Goal: Information Seeking & Learning: Understand process/instructions

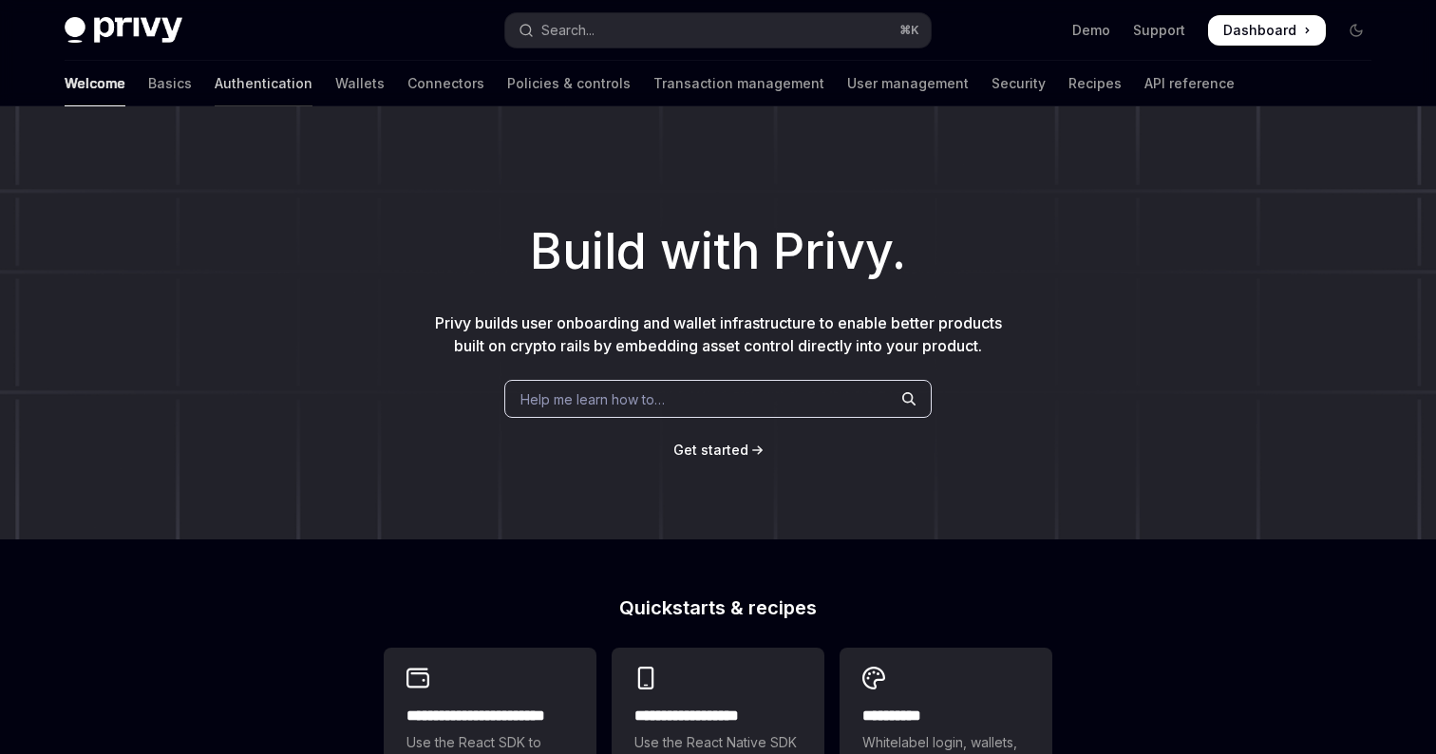
click at [215, 83] on link "Authentication" at bounding box center [264, 84] width 98 height 46
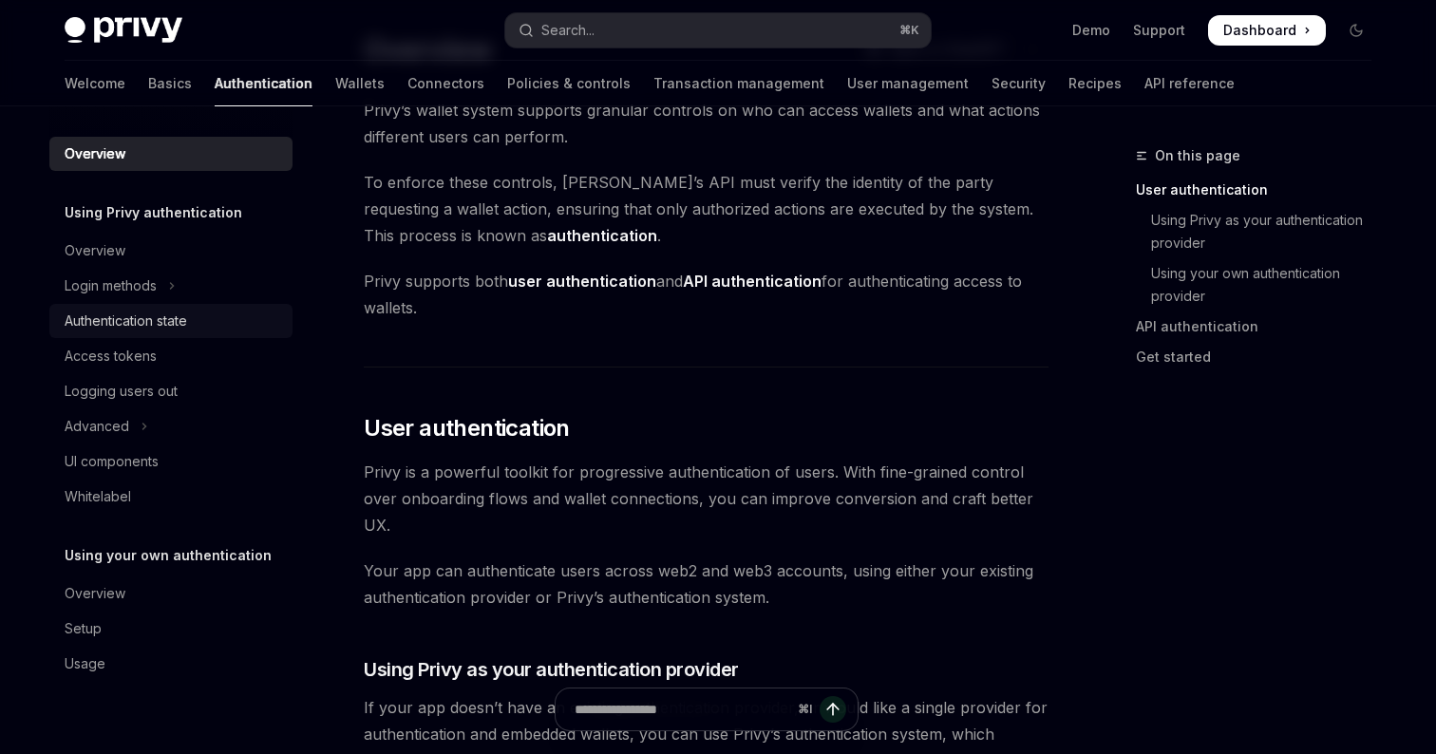
scroll to position [132, 0]
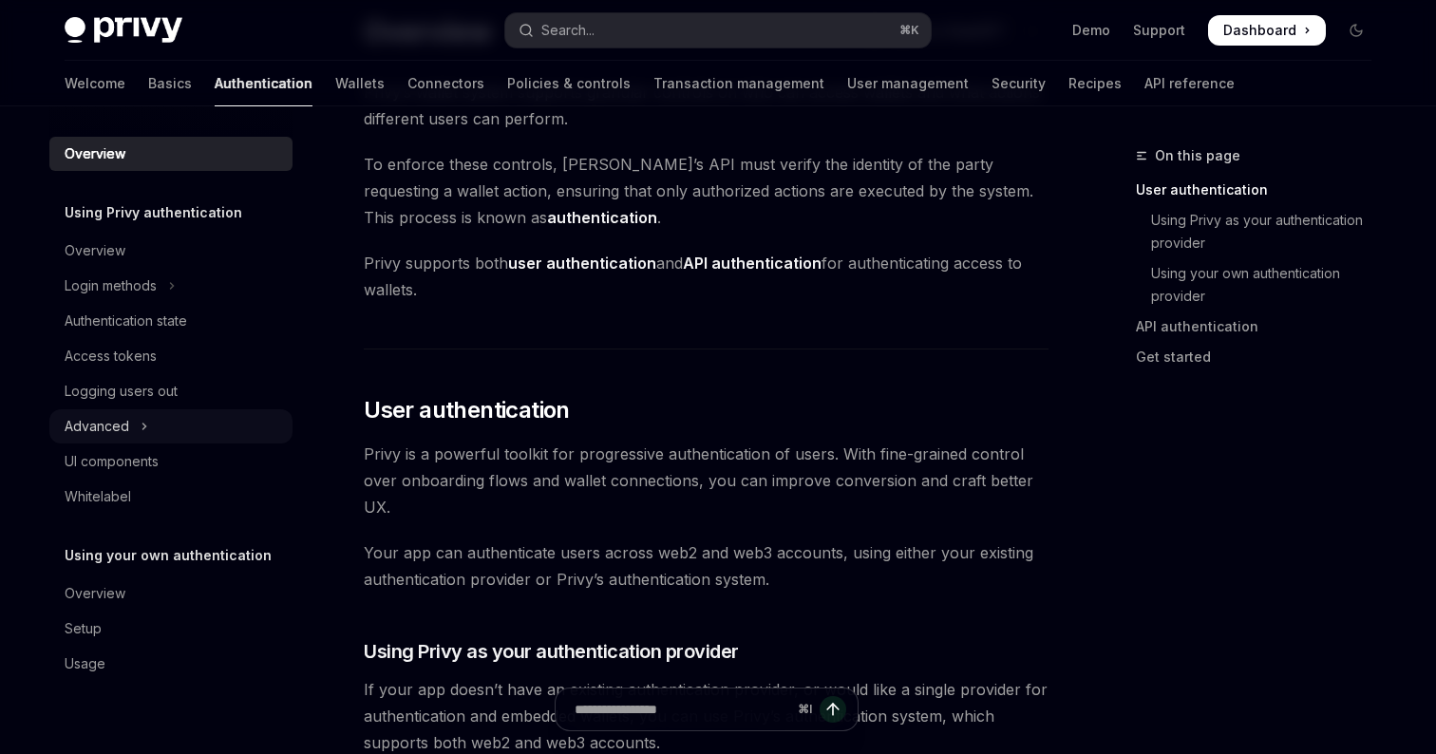
click at [124, 431] on div "Advanced" at bounding box center [97, 426] width 65 height 23
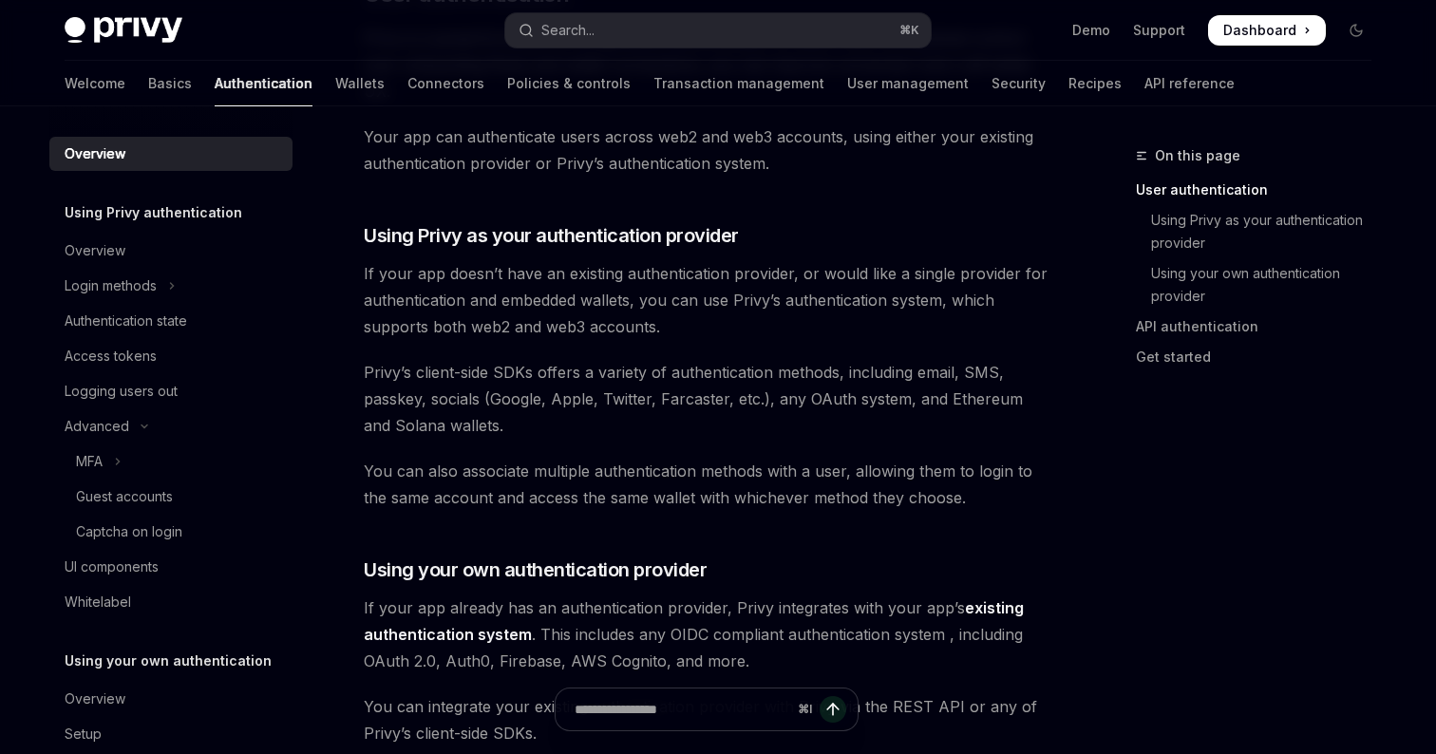
scroll to position [550, 0]
click at [1195, 279] on link "Using your own authentication provider" at bounding box center [1261, 284] width 251 height 53
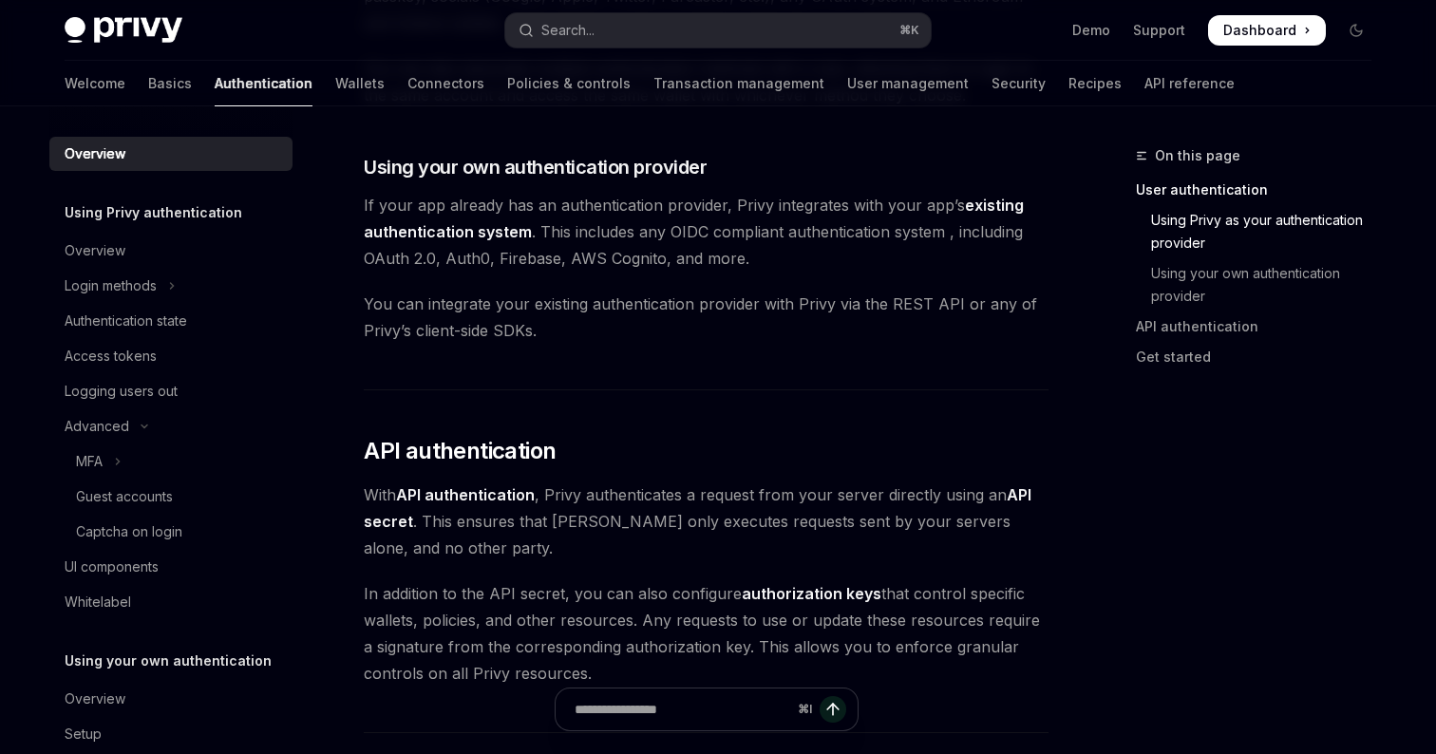
scroll to position [960, 0]
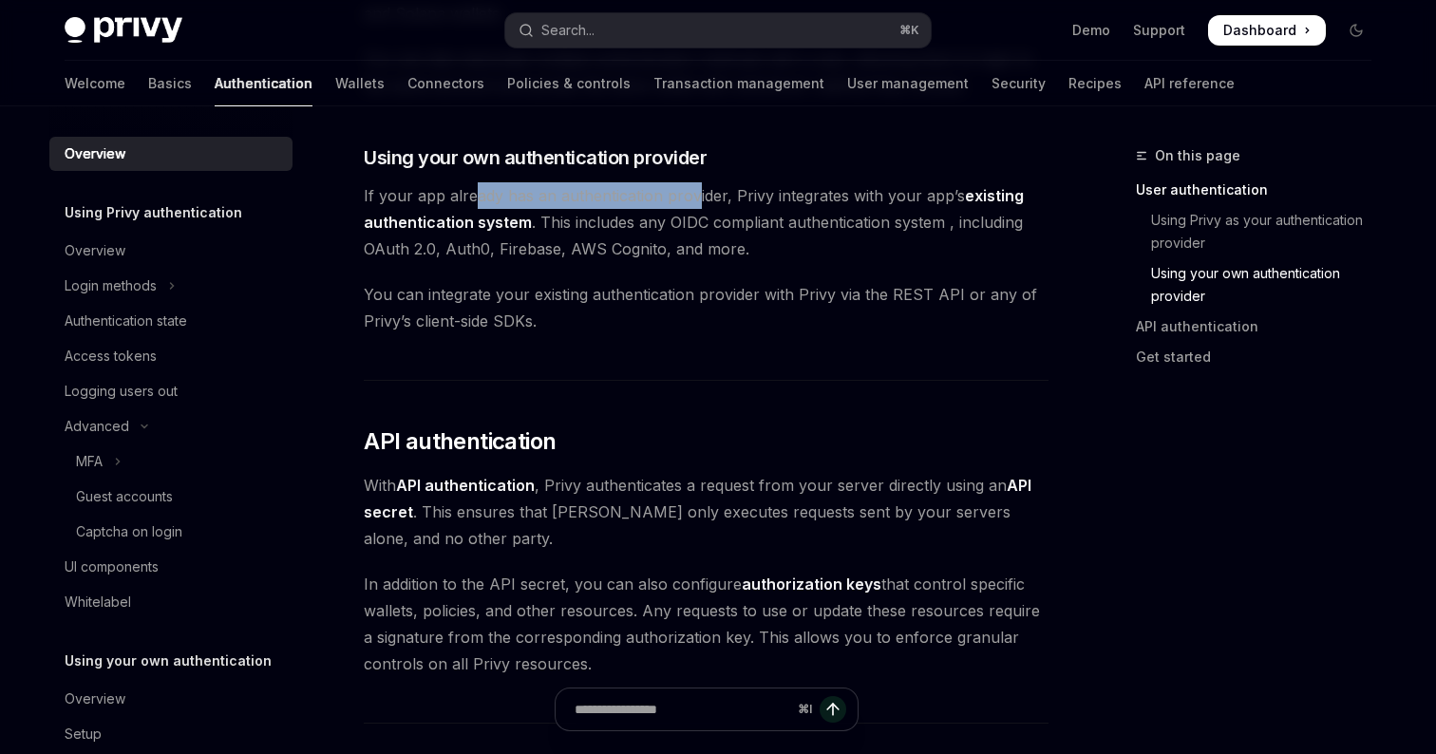
drag, startPoint x: 474, startPoint y: 193, endPoint x: 731, endPoint y: 200, distance: 257.4
click at [729, 200] on span "If your app already has an authentication provider, Privy integrates with your …" at bounding box center [706, 222] width 685 height 80
click at [731, 200] on span "If your app already has an authentication provider, Privy integrates with your …" at bounding box center [706, 222] width 685 height 80
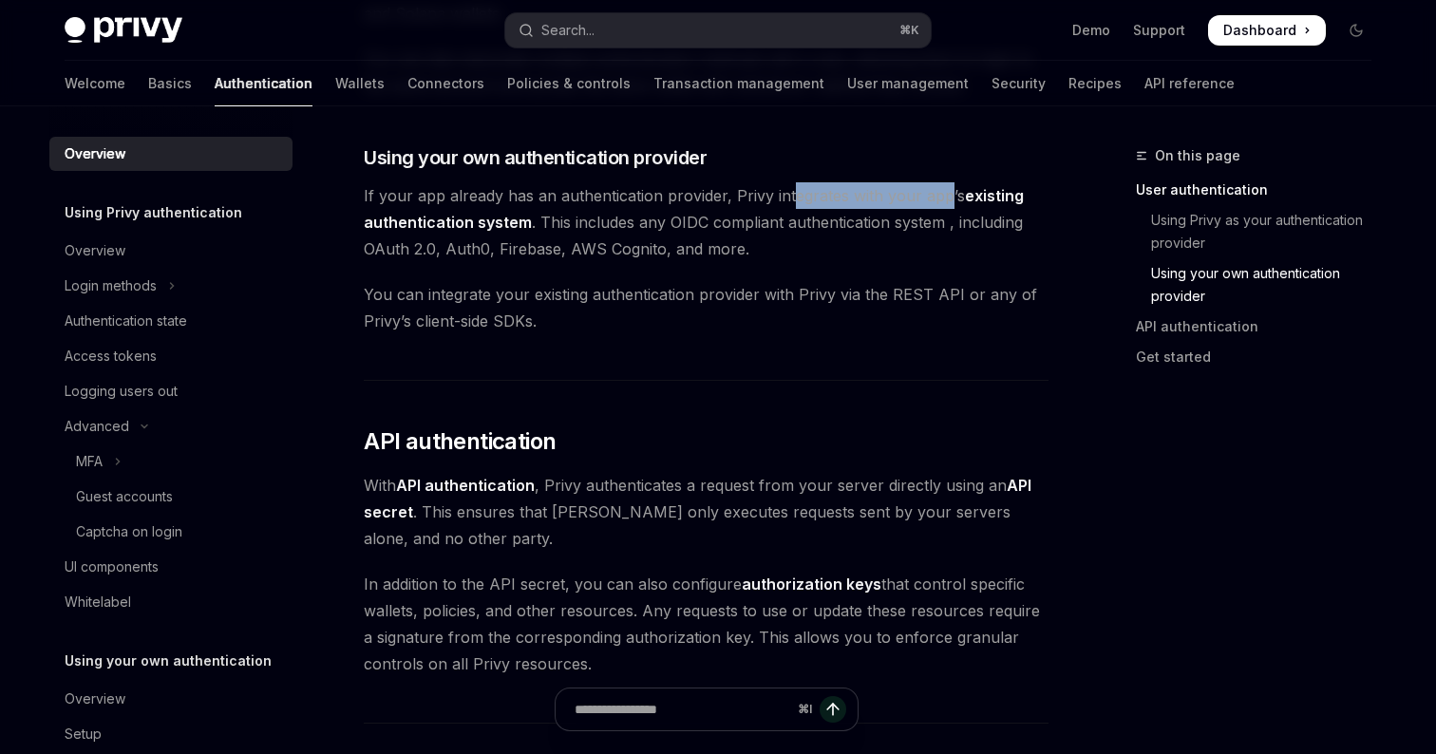
drag, startPoint x: 787, startPoint y: 190, endPoint x: 947, endPoint y: 193, distance: 159.5
click at [943, 192] on span "If your app already has an authentication provider, Privy integrates with your …" at bounding box center [706, 222] width 685 height 80
click at [947, 193] on span "If your app already has an authentication provider, Privy integrates with your …" at bounding box center [706, 222] width 685 height 80
click at [988, 193] on link "existing authentication system" at bounding box center [694, 209] width 660 height 47
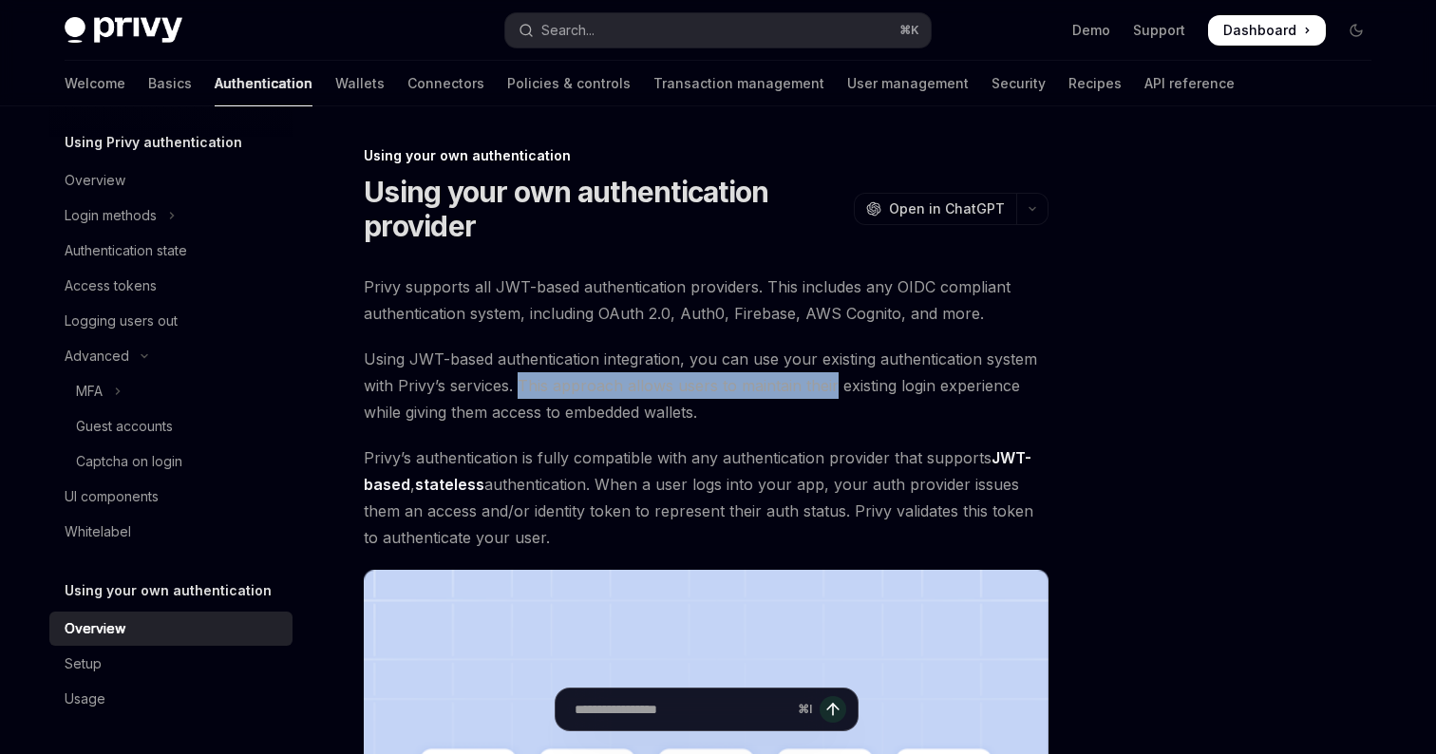
drag, startPoint x: 521, startPoint y: 387, endPoint x: 839, endPoint y: 393, distance: 318.1
click at [838, 393] on span "Using JWT-based authentication integration, you can use your existing authentic…" at bounding box center [706, 386] width 685 height 80
click at [839, 393] on span "Using JWT-based authentication integration, you can use your existing authentic…" at bounding box center [706, 386] width 685 height 80
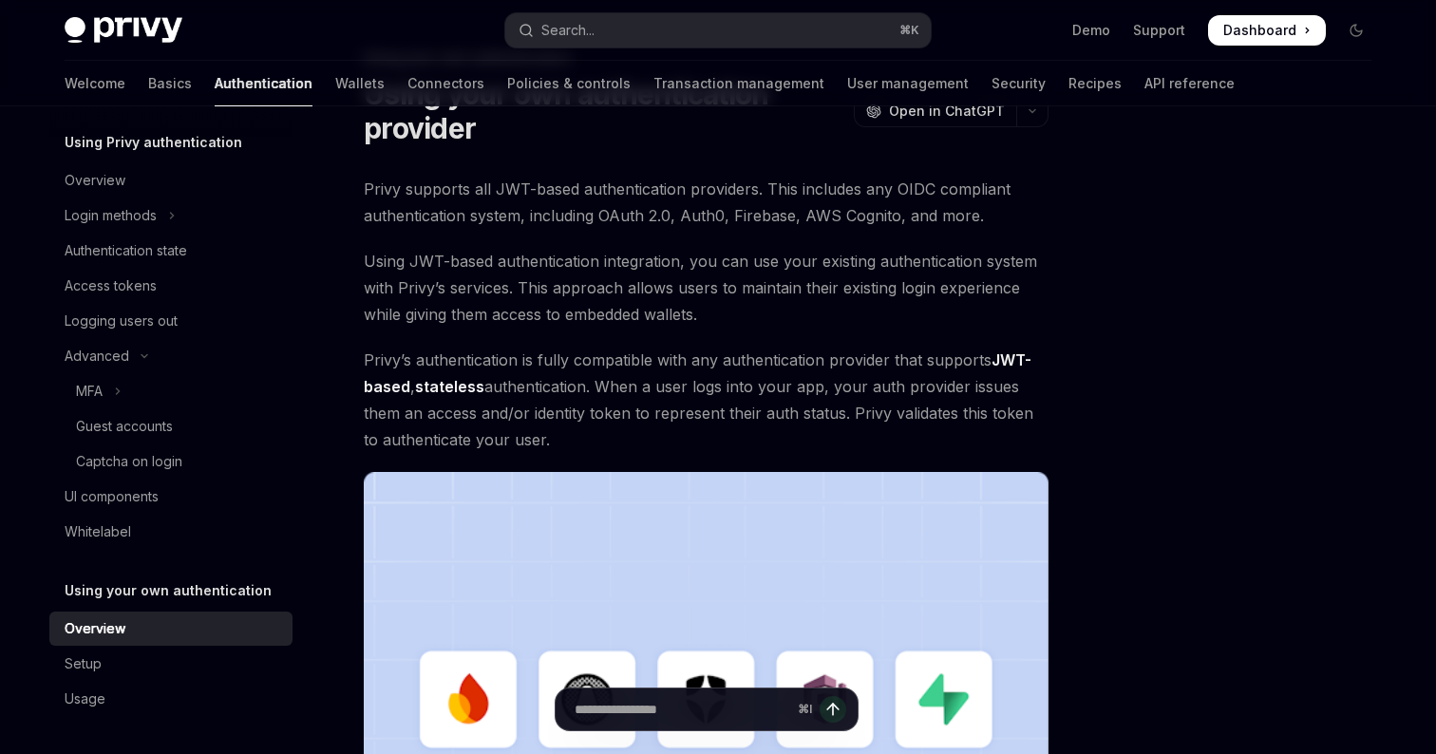
scroll to position [107, 0]
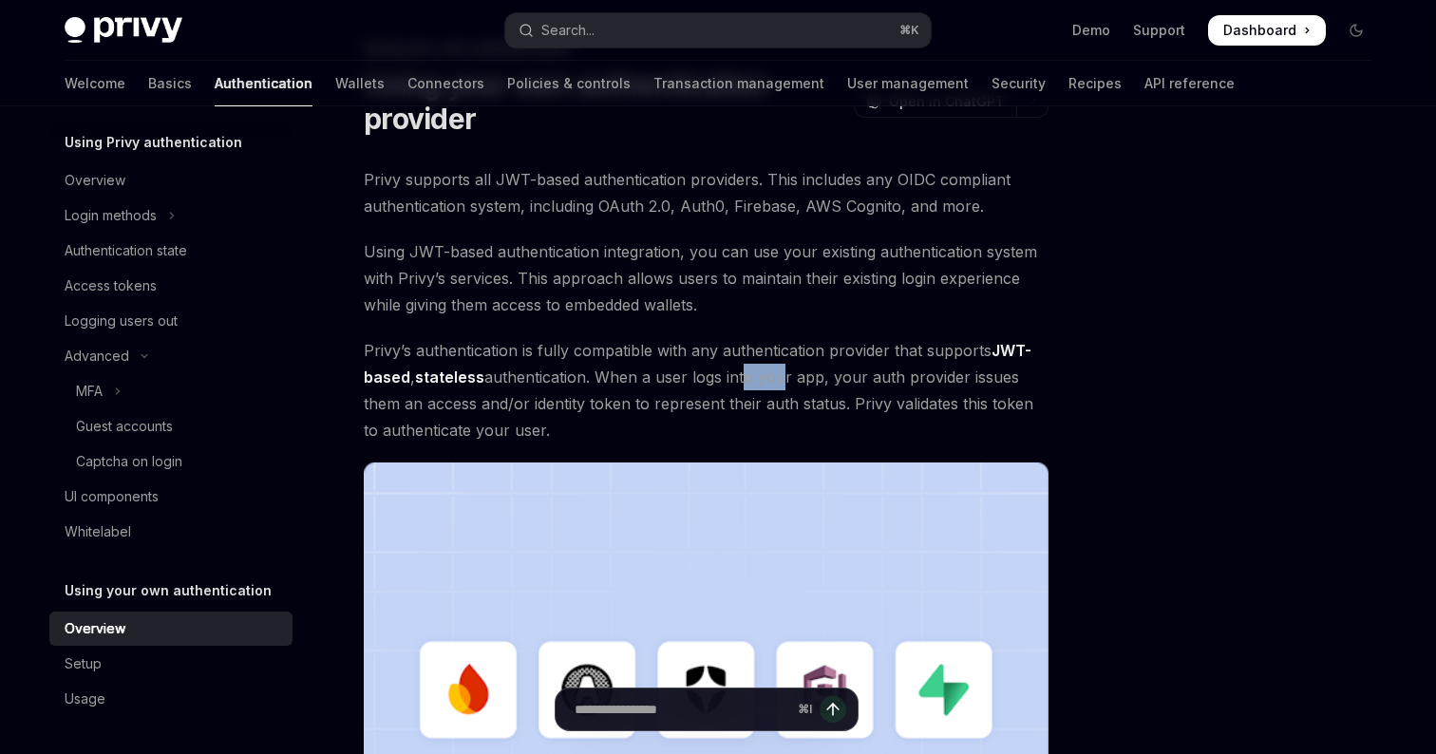
drag, startPoint x: 740, startPoint y: 365, endPoint x: 773, endPoint y: 375, distance: 34.8
click at [773, 375] on span "Privy’s authentication is fully compatible with any authentication provider tha…" at bounding box center [706, 390] width 685 height 106
drag, startPoint x: 600, startPoint y: 374, endPoint x: 765, endPoint y: 374, distance: 165.2
click at [765, 374] on span "Privy’s authentication is fully compatible with any authentication provider tha…" at bounding box center [706, 390] width 685 height 106
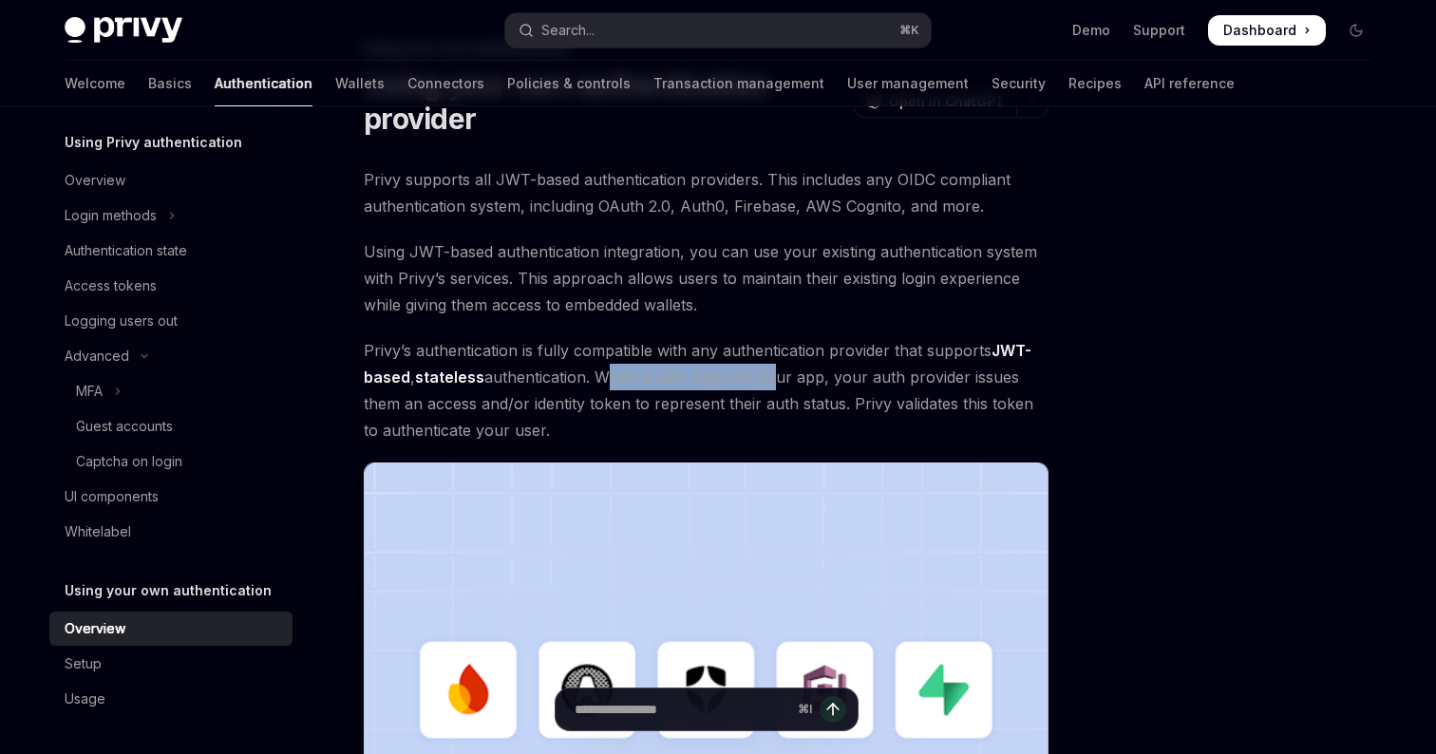
click at [765, 374] on span "Privy’s authentication is fully compatible with any authentication provider tha…" at bounding box center [706, 390] width 685 height 106
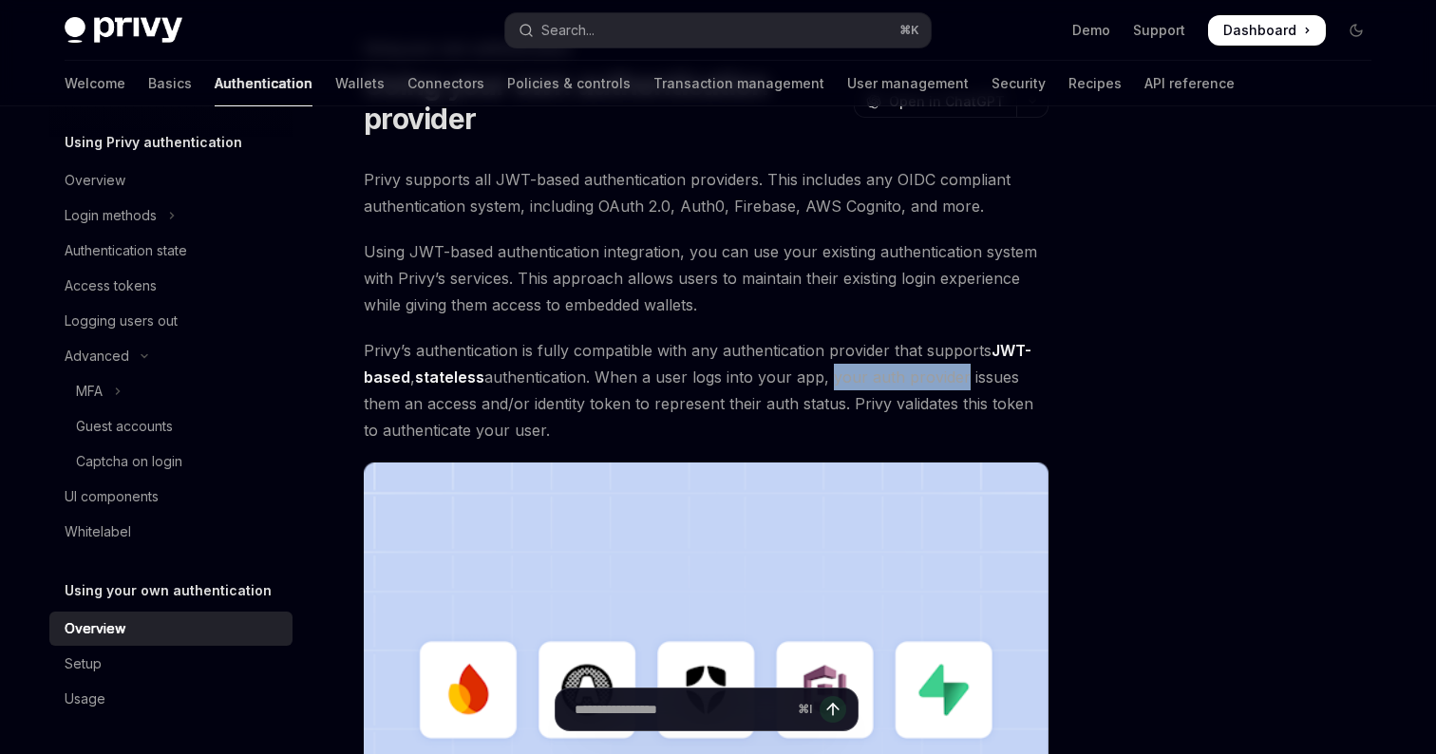
drag, startPoint x: 824, startPoint y: 378, endPoint x: 958, endPoint y: 381, distance: 133.9
click at [958, 381] on span "Privy’s authentication is fully compatible with any authentication provider tha…" at bounding box center [706, 390] width 685 height 106
click at [1017, 386] on span "Privy’s authentication is fully compatible with any authentication provider tha…" at bounding box center [706, 390] width 685 height 106
drag, startPoint x: 844, startPoint y: 402, endPoint x: 984, endPoint y: 409, distance: 139.8
click at [984, 409] on span "Privy’s authentication is fully compatible with any authentication provider tha…" at bounding box center [706, 390] width 685 height 106
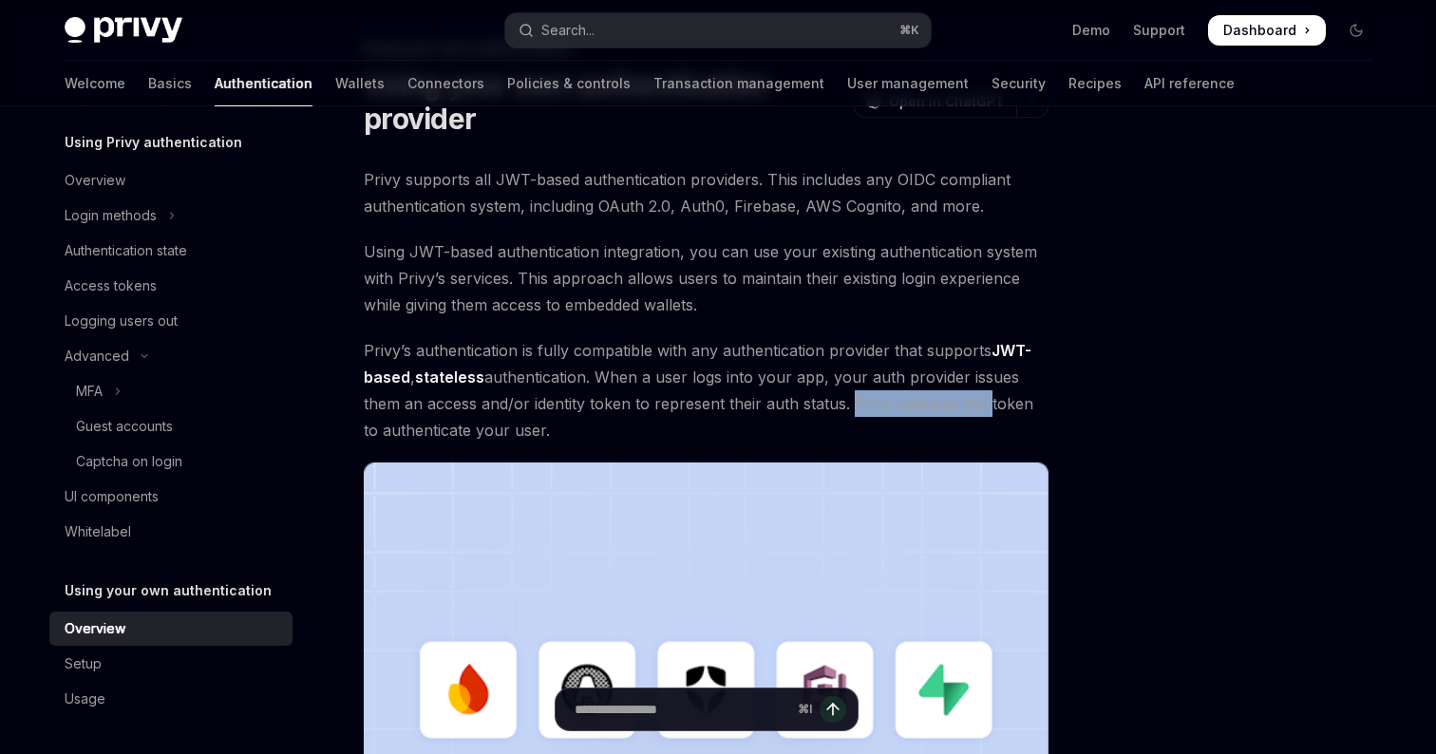
click at [984, 409] on span "Privy’s authentication is fully compatible with any authentication provider tha…" at bounding box center [706, 390] width 685 height 106
drag, startPoint x: 361, startPoint y: 430, endPoint x: 575, endPoint y: 436, distance: 214.7
click at [575, 436] on div "Using your own authentication Using your own authentication provider OpenAI Ope…" at bounding box center [528, 647] width 1048 height 1221
click at [575, 436] on span "Privy’s authentication is fully compatible with any authentication provider tha…" at bounding box center [706, 390] width 685 height 106
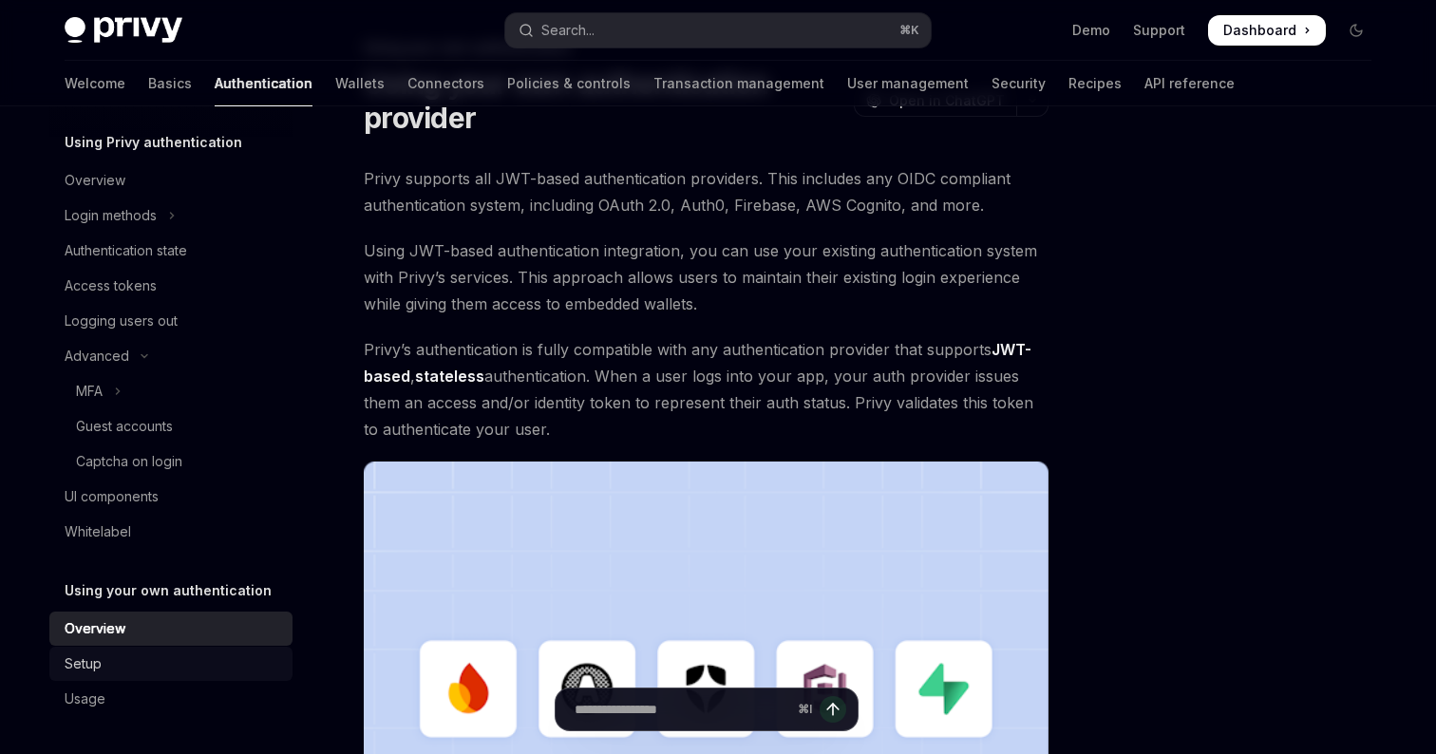
click at [144, 668] on div "Setup" at bounding box center [173, 663] width 216 height 23
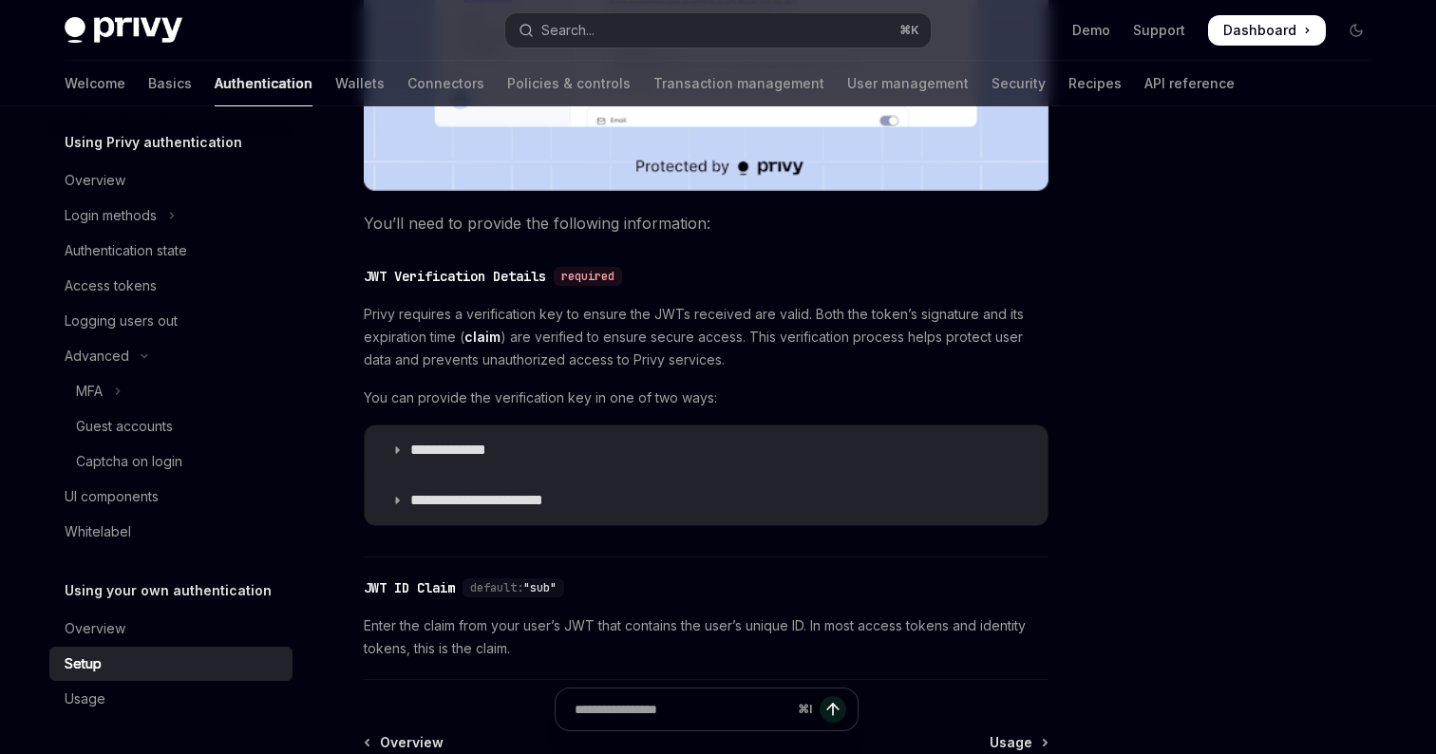
scroll to position [813, 0]
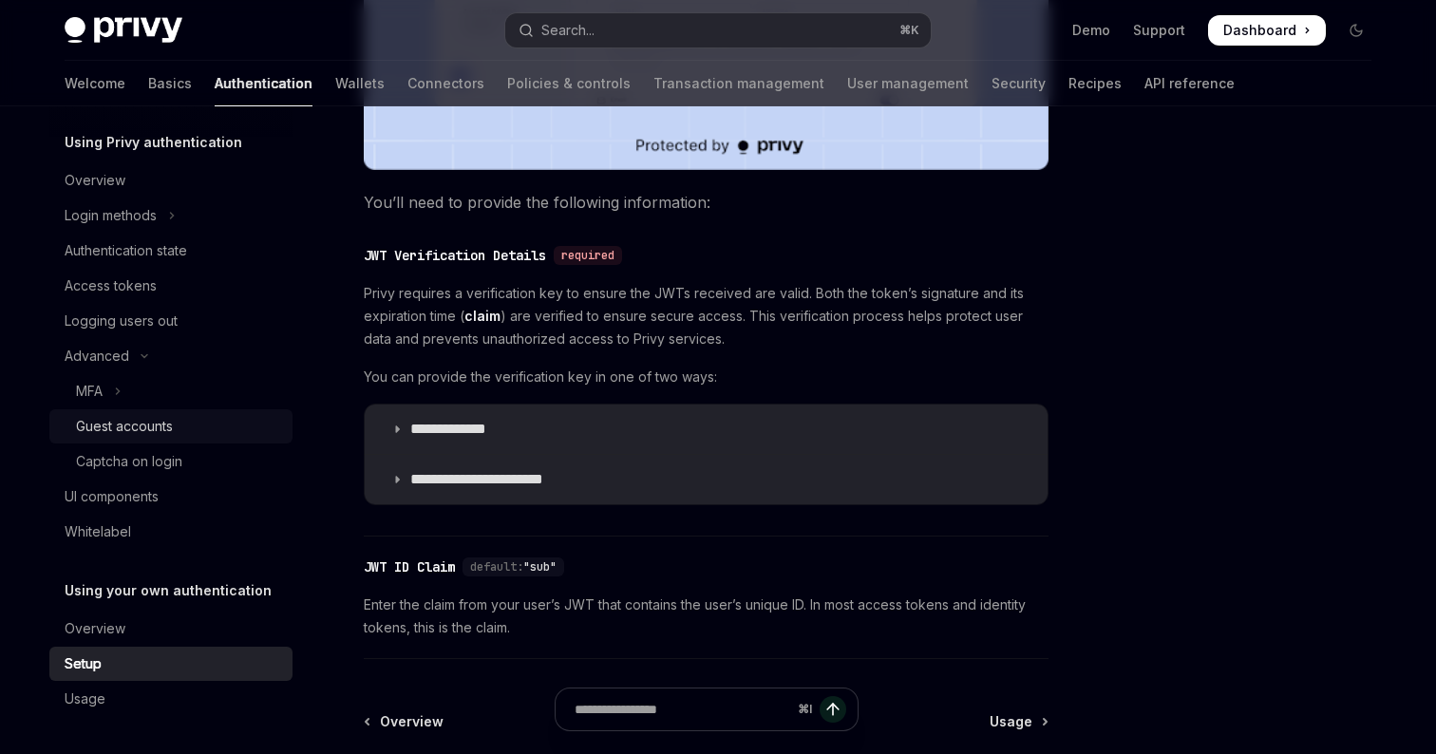
click at [112, 432] on div "Guest accounts" at bounding box center [124, 426] width 97 height 23
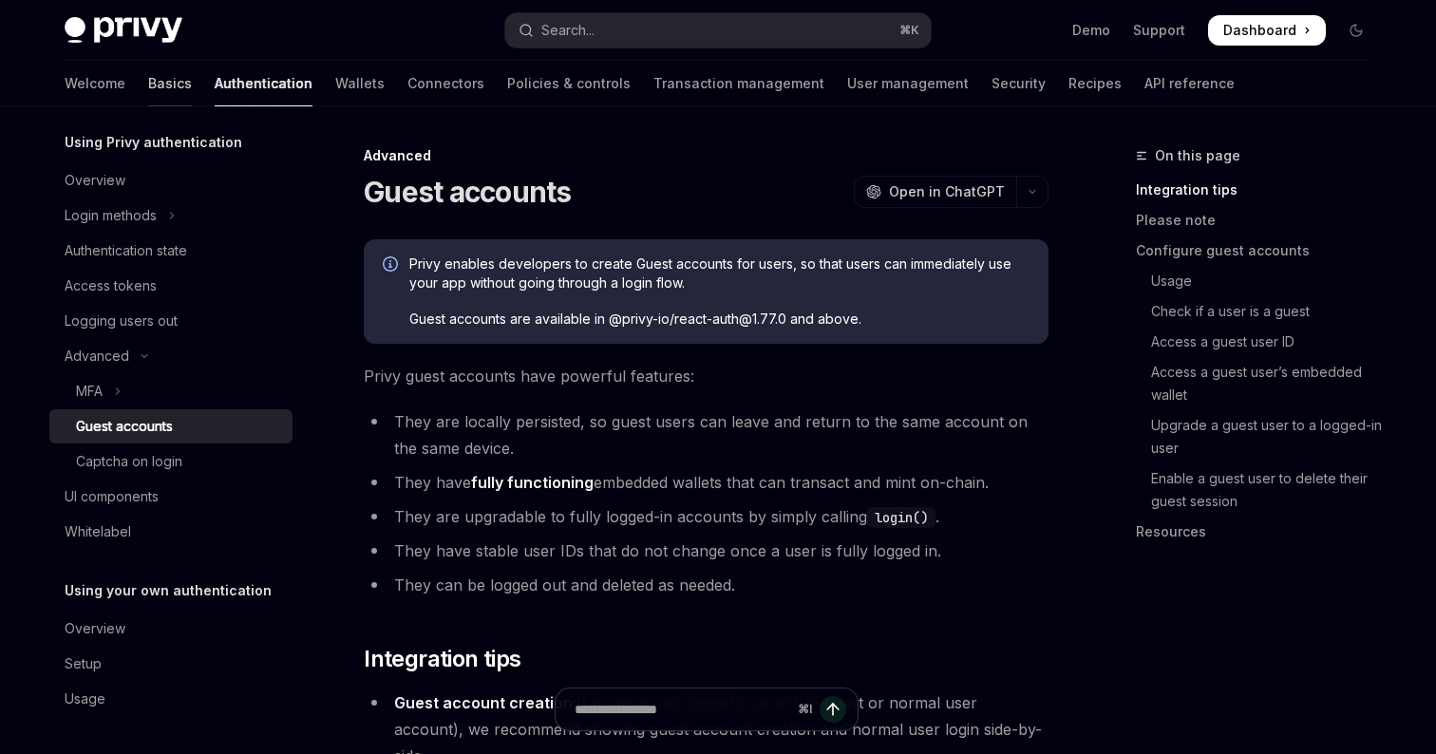
click at [148, 73] on link "Basics" at bounding box center [170, 84] width 44 height 46
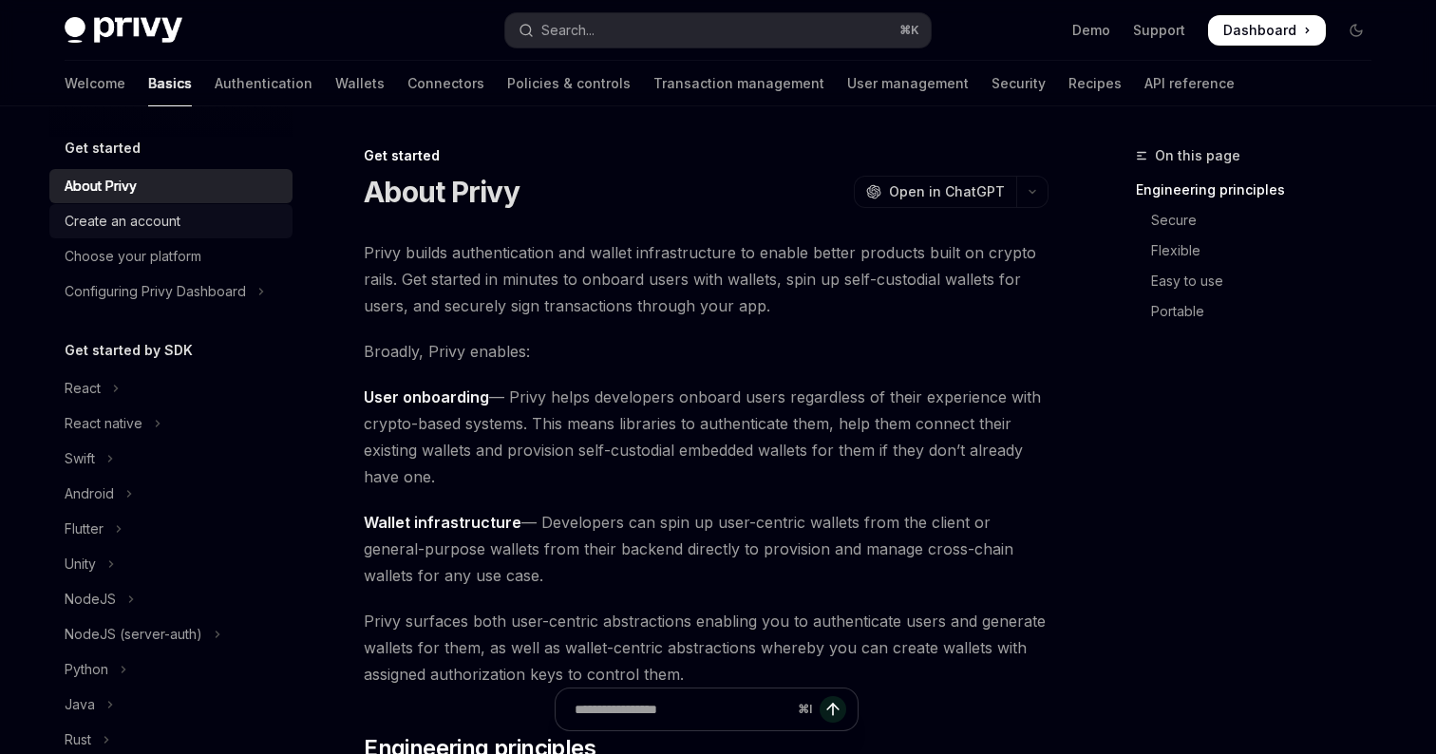
click at [194, 216] on div "Create an account" at bounding box center [173, 221] width 216 height 23
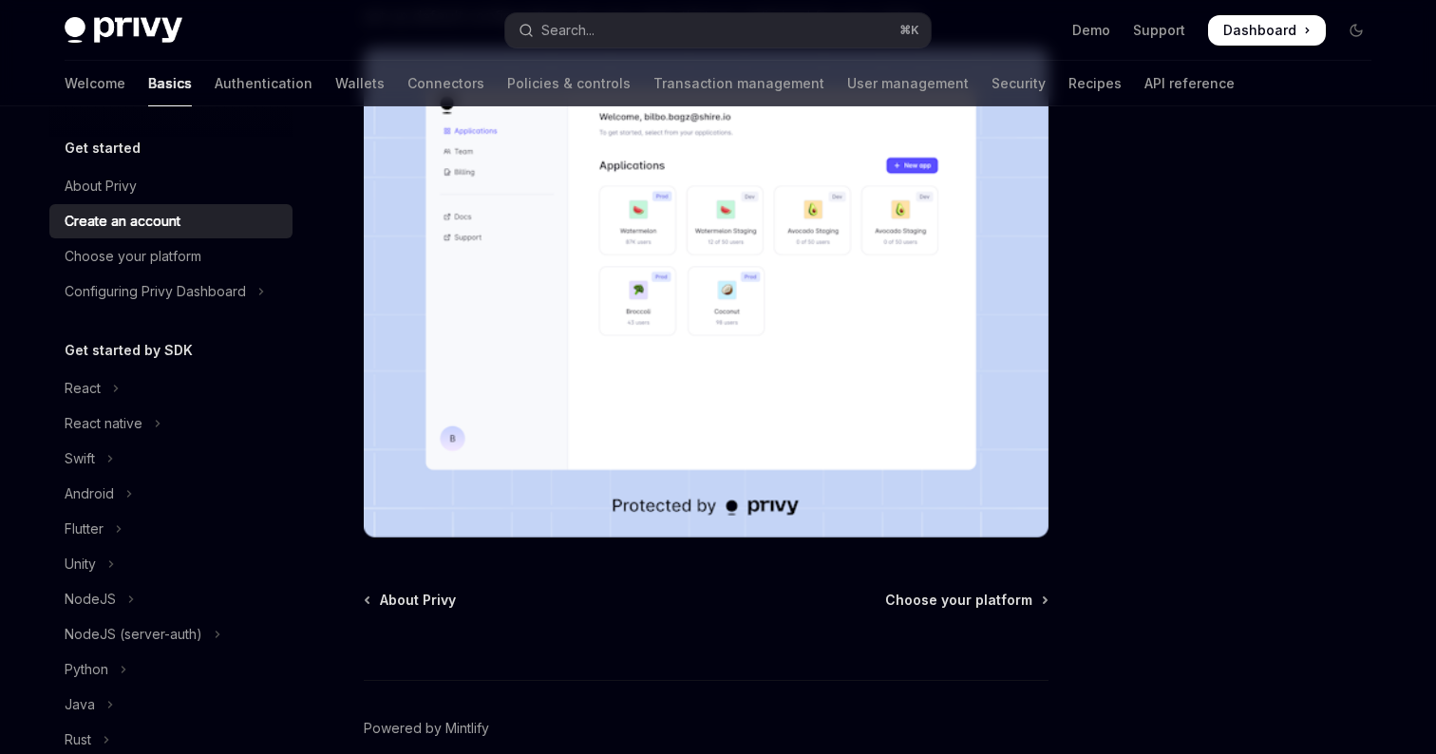
scroll to position [452, 0]
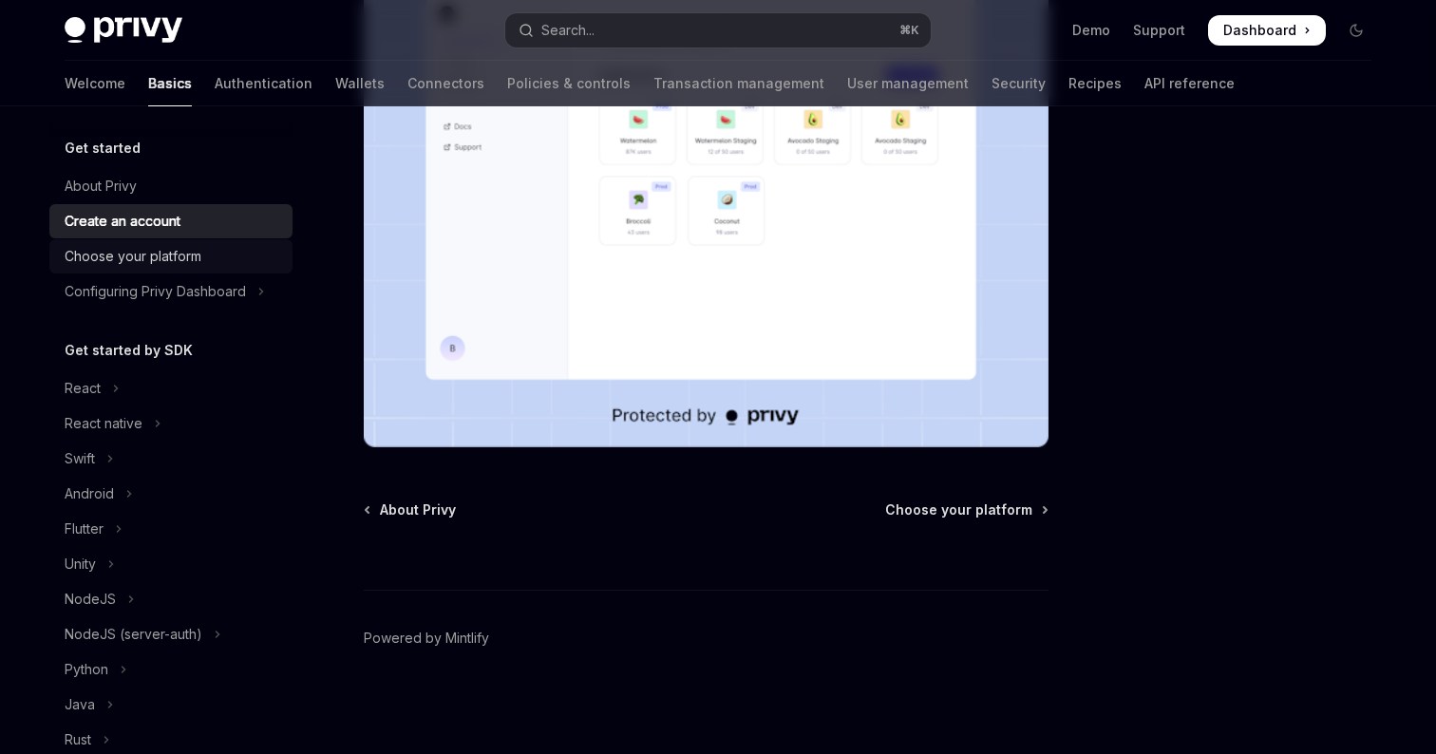
click at [176, 258] on div "Choose your platform" at bounding box center [133, 256] width 137 height 23
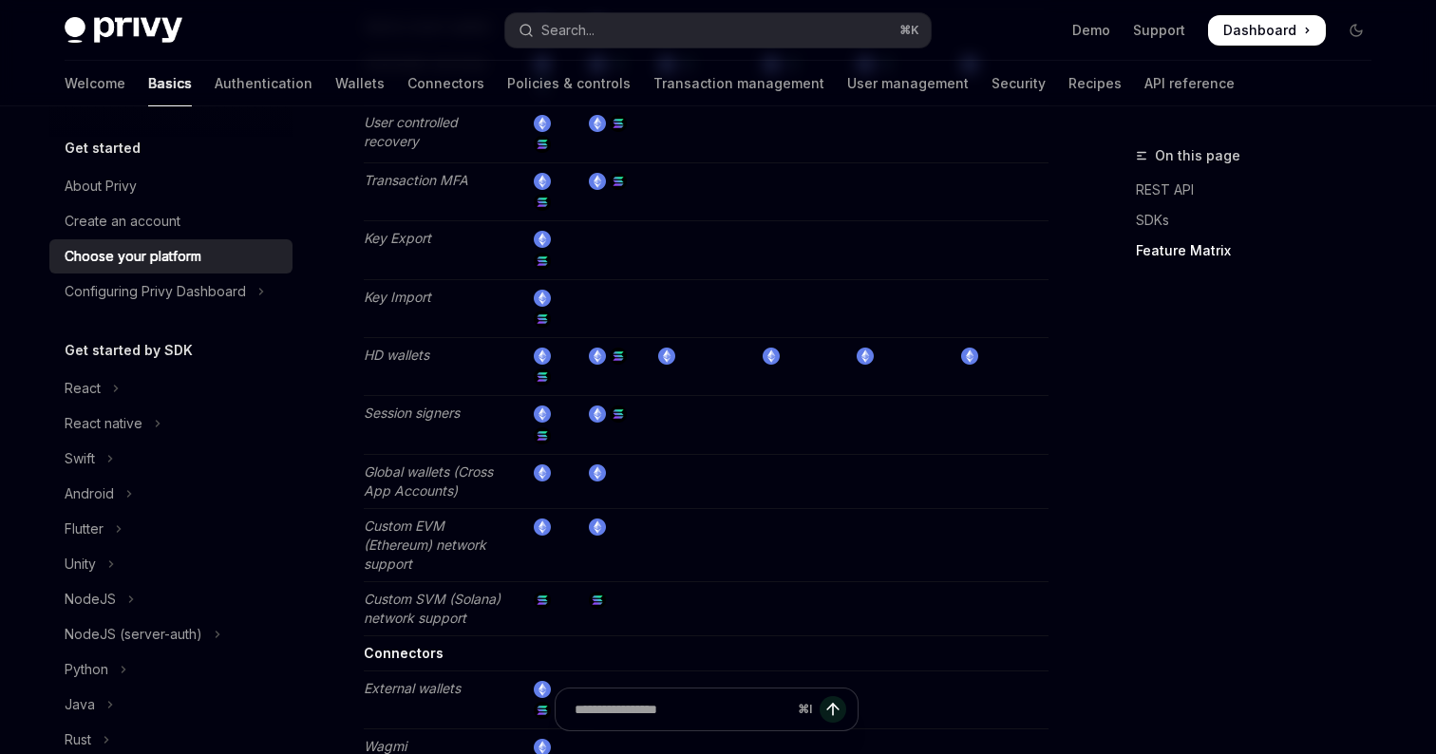
scroll to position [2972, 0]
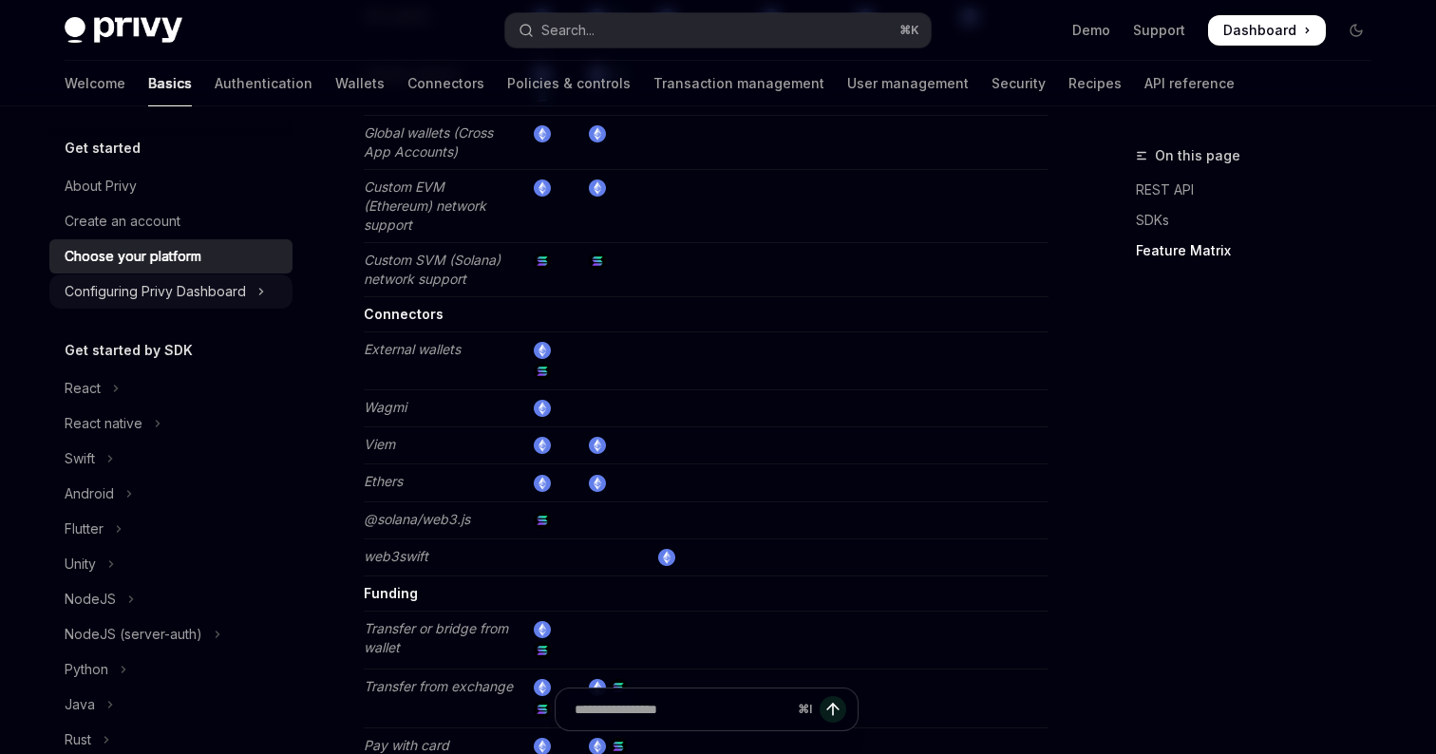
click at [220, 281] on div "Configuring Privy Dashboard" at bounding box center [155, 291] width 181 height 23
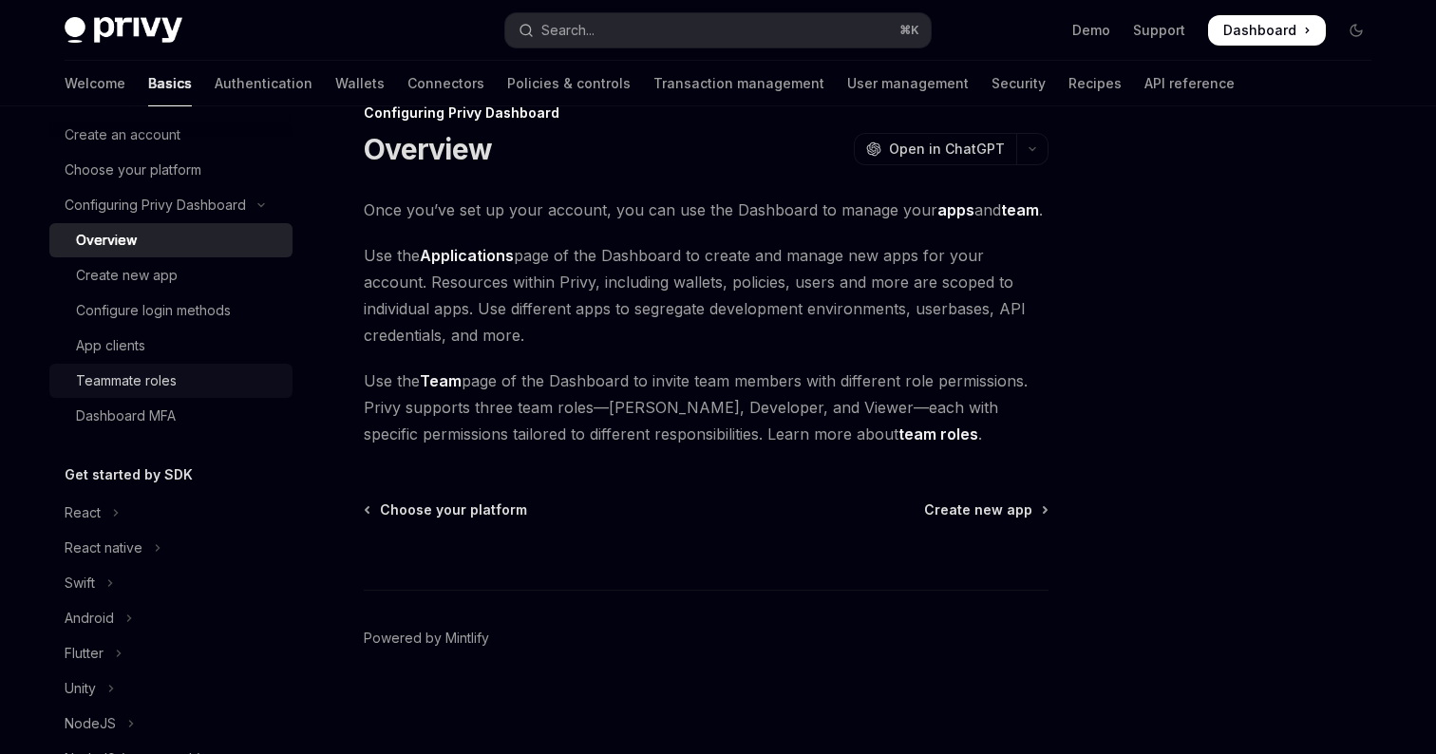
scroll to position [88, 0]
click at [127, 504] on button "React" at bounding box center [170, 511] width 243 height 34
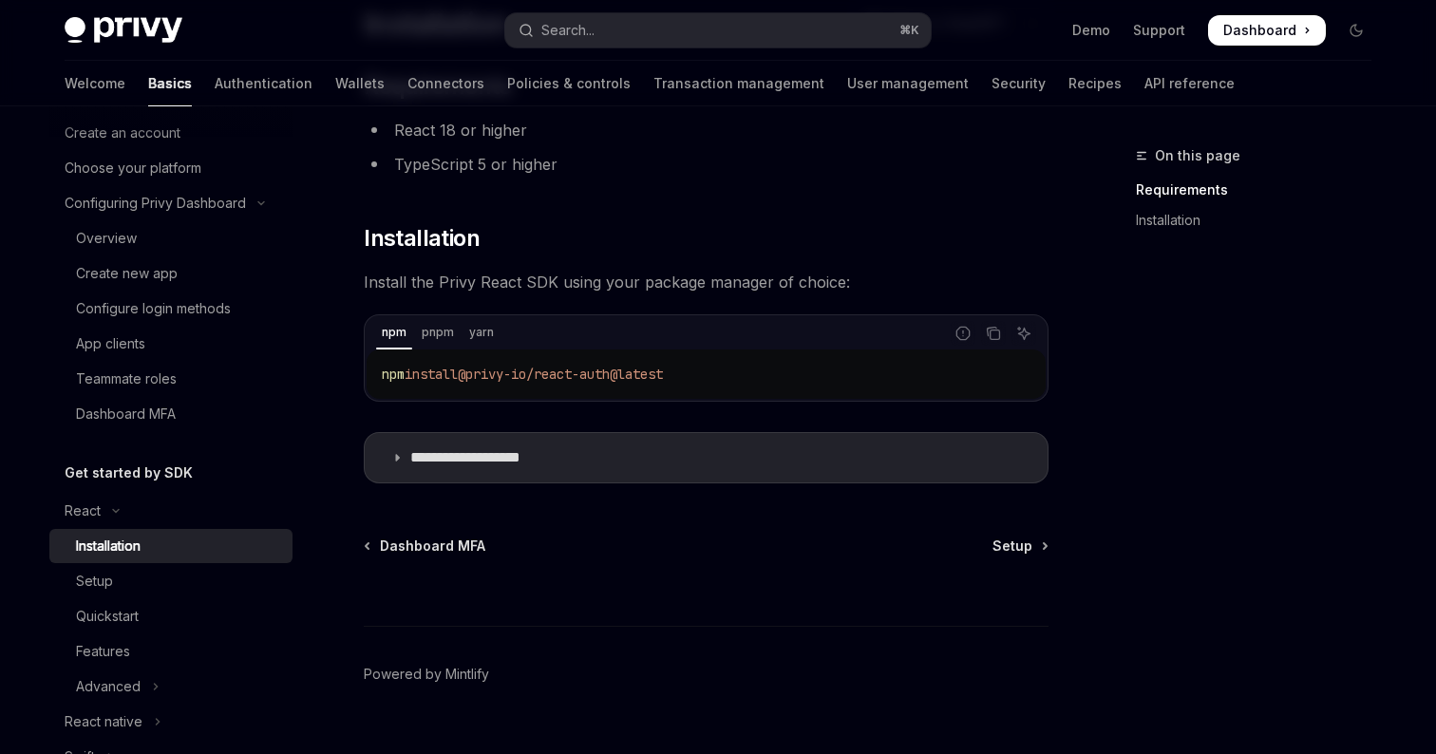
scroll to position [204, 0]
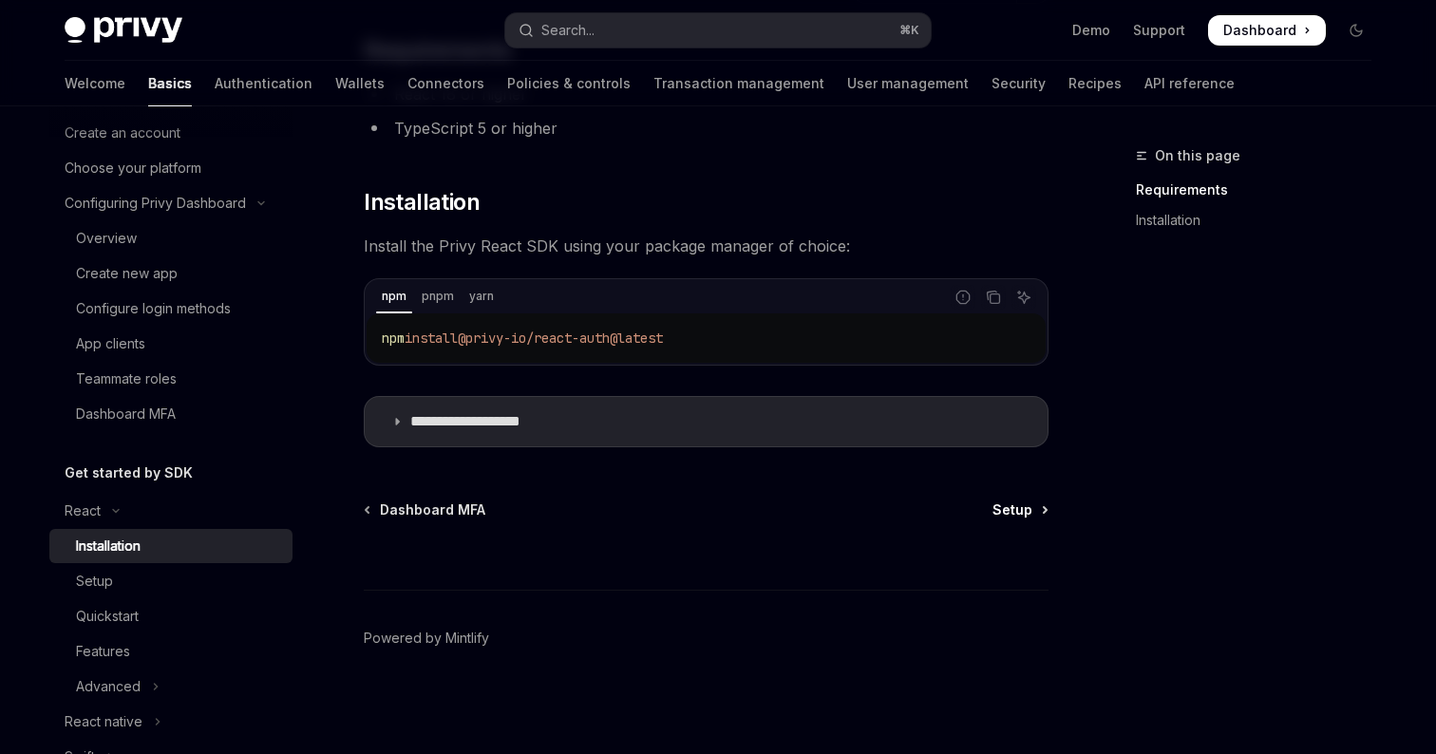
click at [1028, 512] on span "Setup" at bounding box center [1012, 509] width 40 height 19
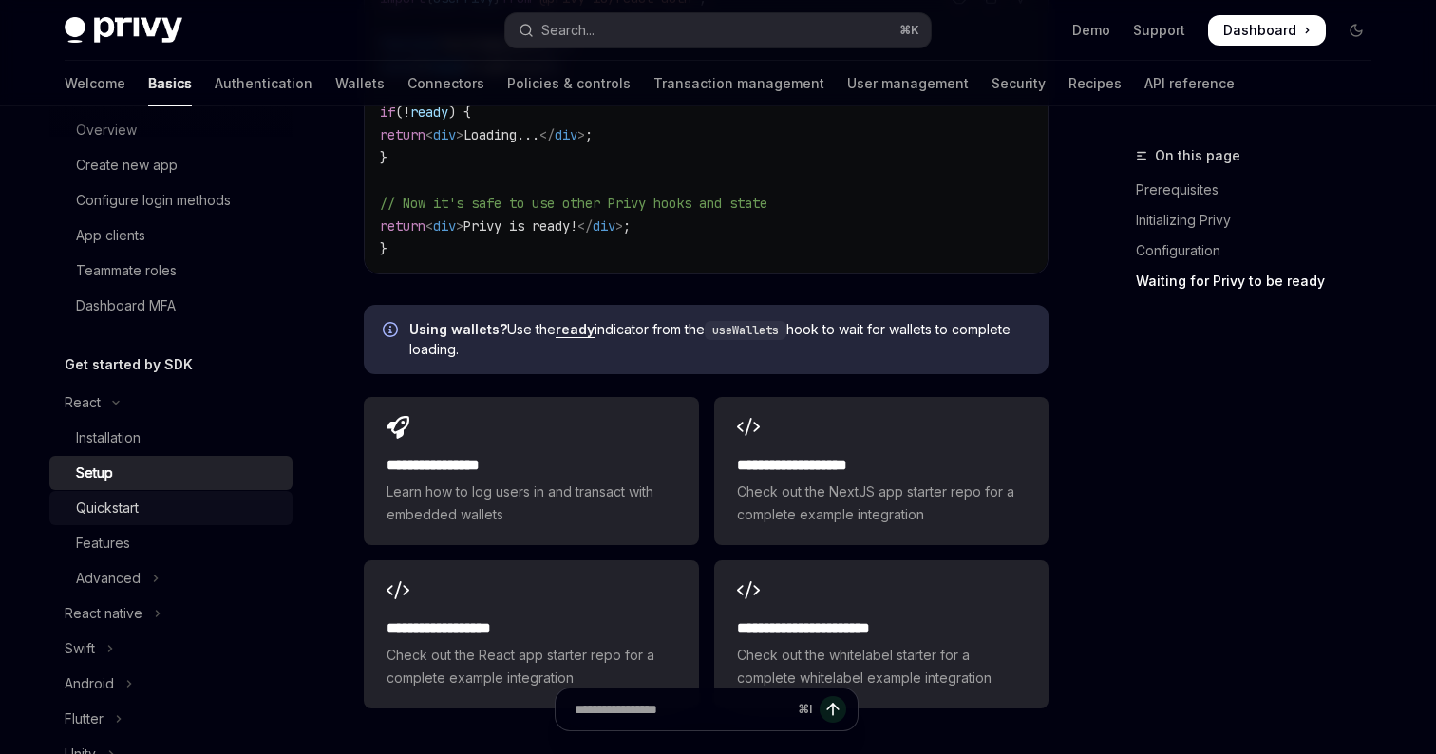
scroll to position [206, 0]
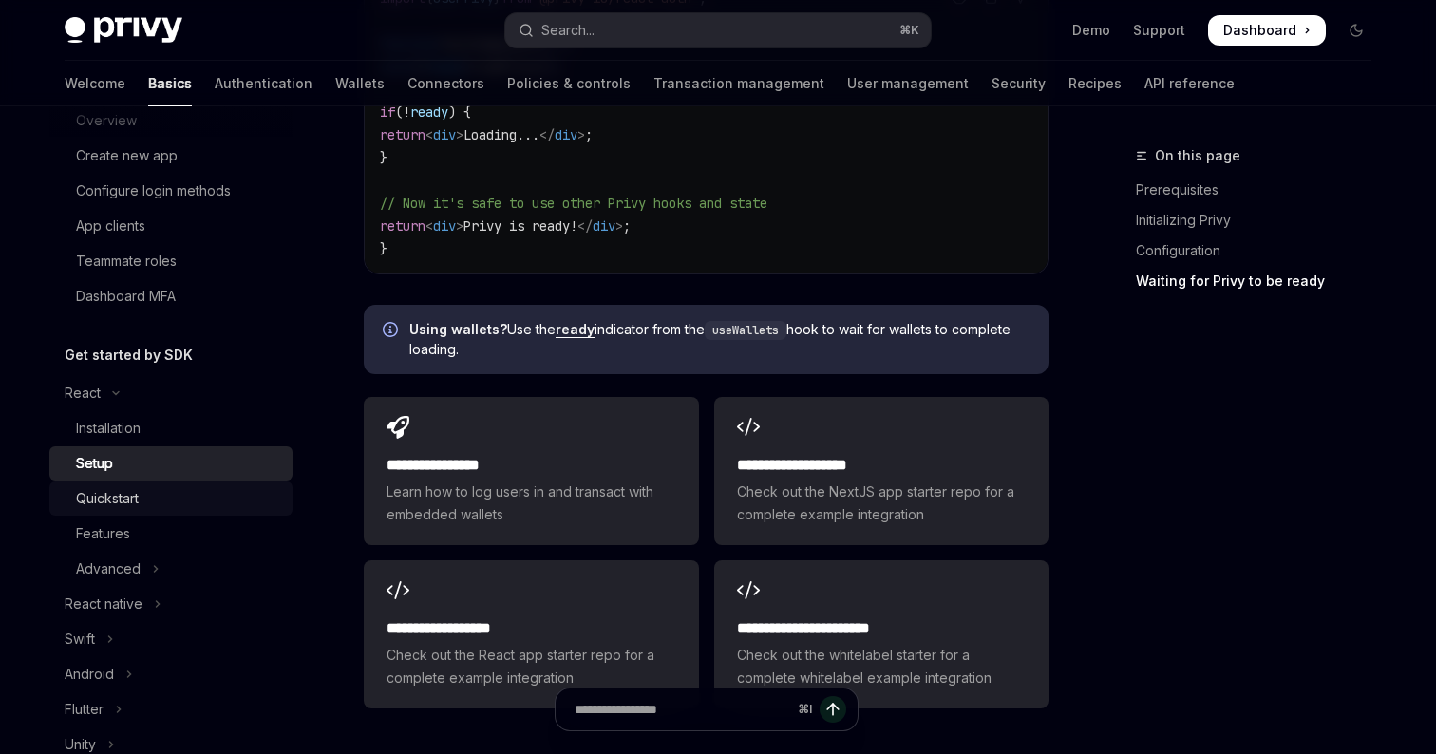
click at [153, 487] on div "Quickstart" at bounding box center [178, 498] width 205 height 23
type textarea "*"
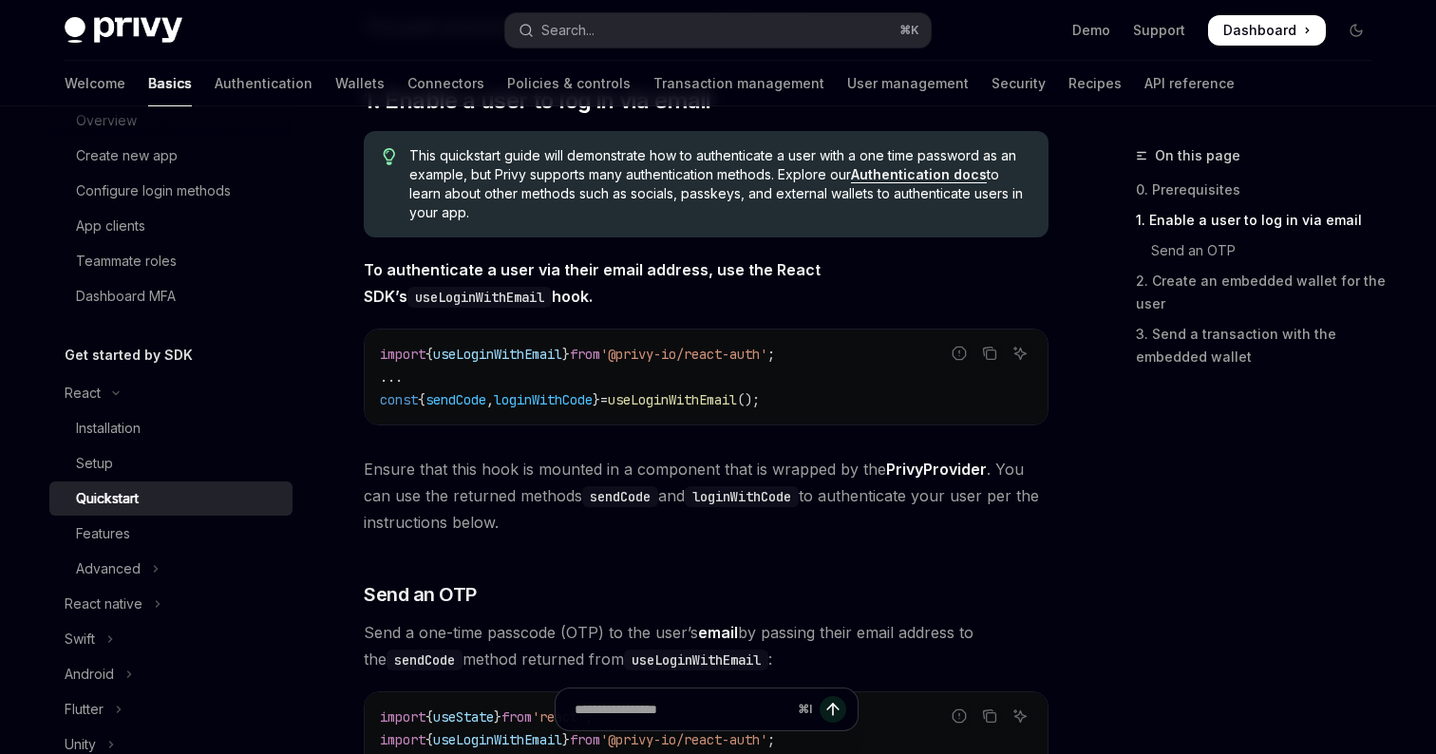
scroll to position [356, 0]
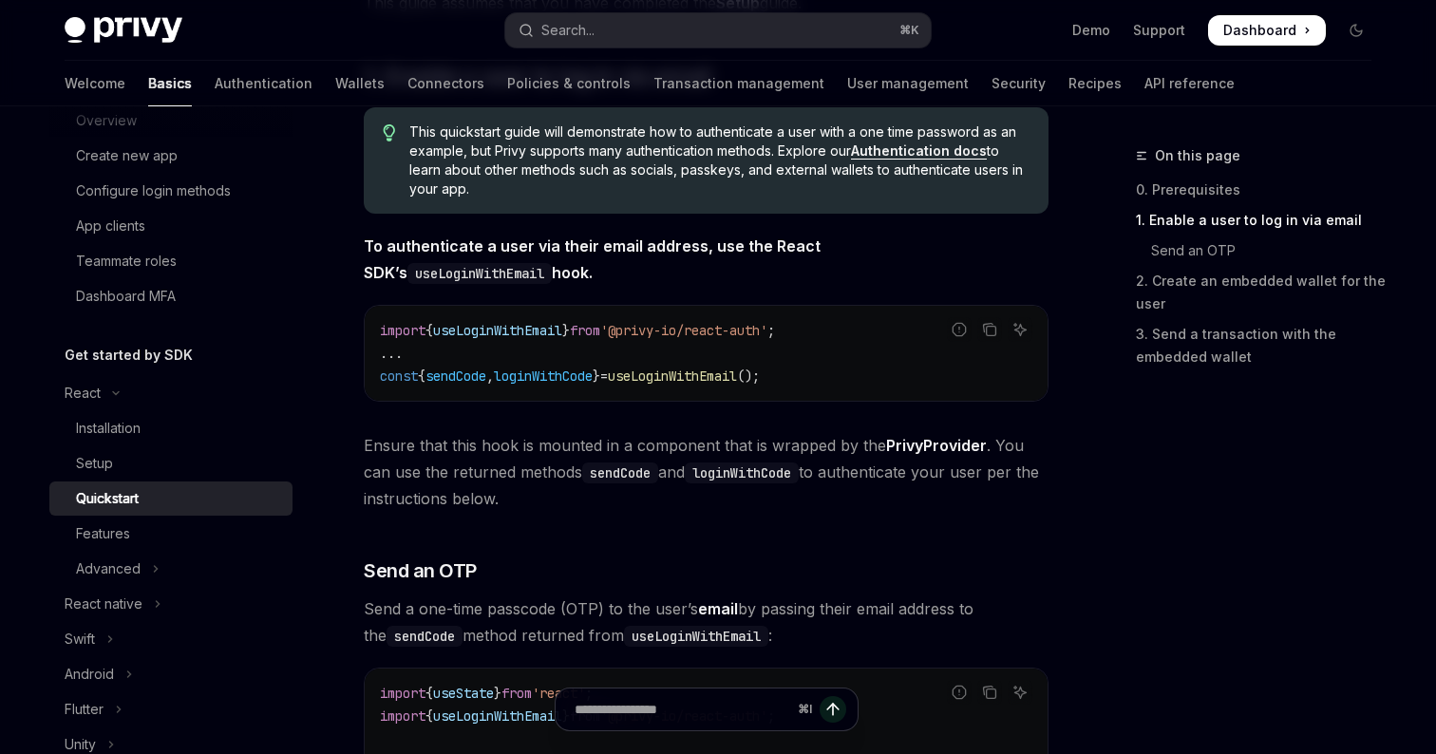
click at [1089, 40] on ul "Demo Support Dashboard Dashboard" at bounding box center [1199, 30] width 254 height 30
click at [1089, 32] on link "Demo" at bounding box center [1091, 30] width 38 height 19
